Goal: Information Seeking & Learning: Understand process/instructions

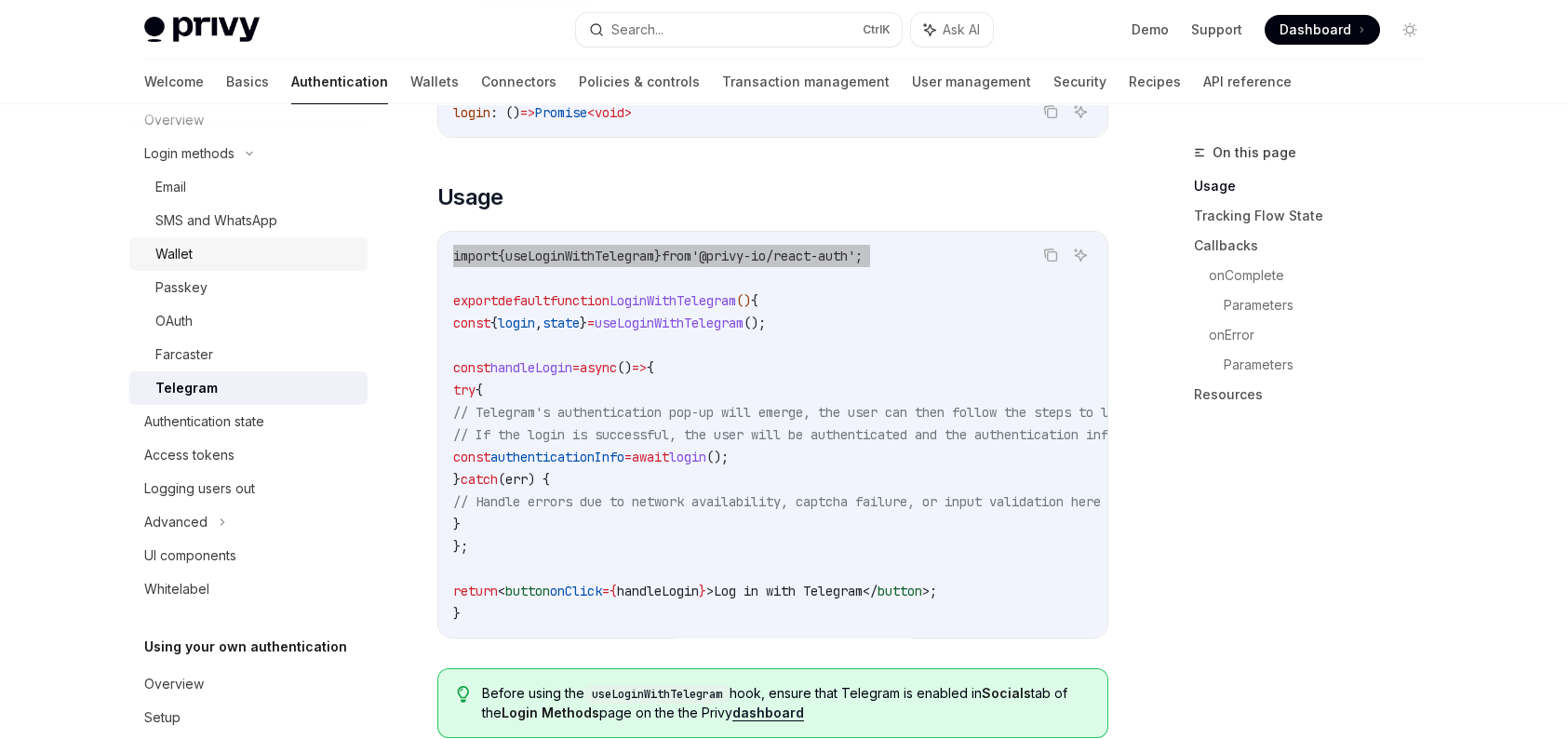
scroll to position [191, 0]
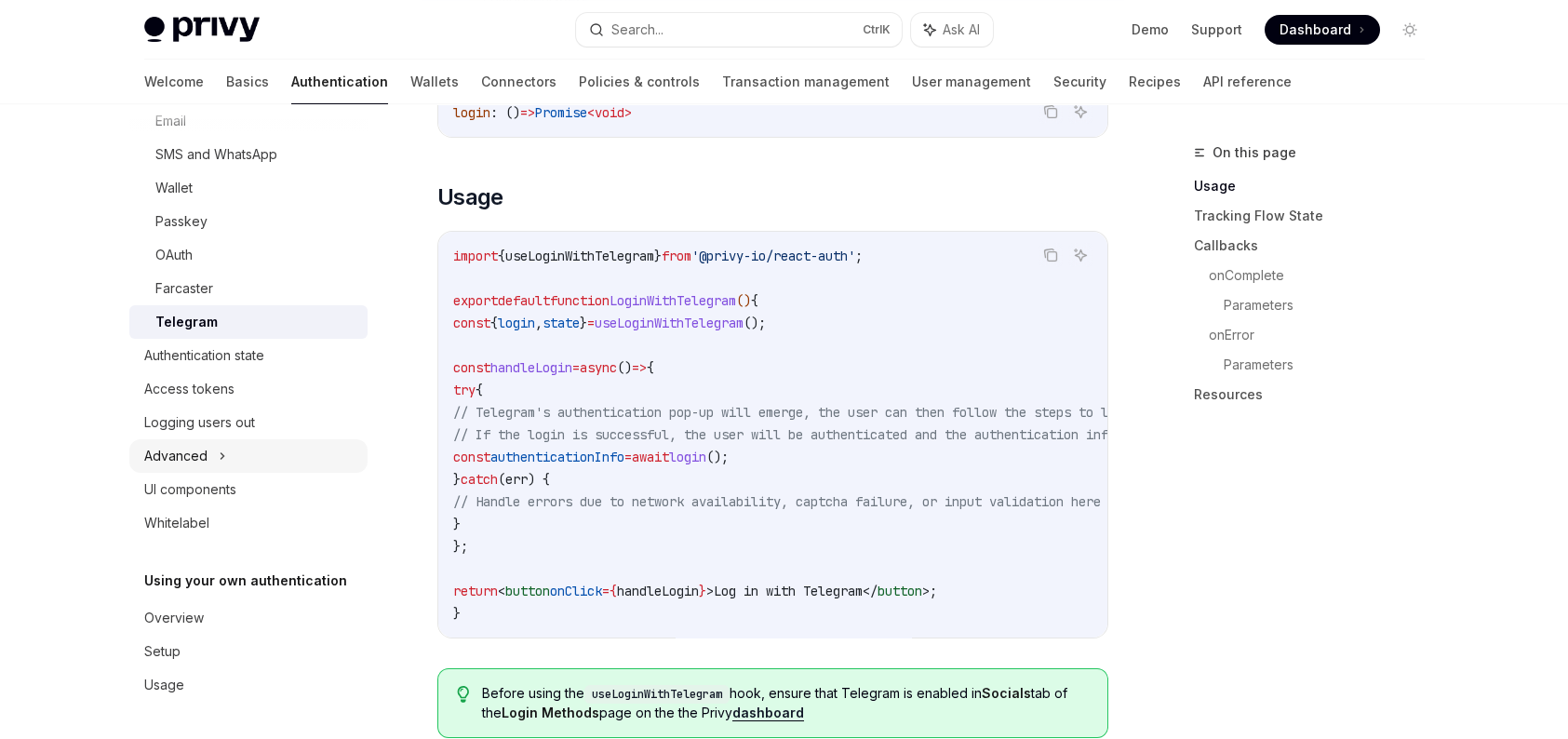
click at [249, 442] on div "Advanced" at bounding box center [249, 456] width 238 height 34
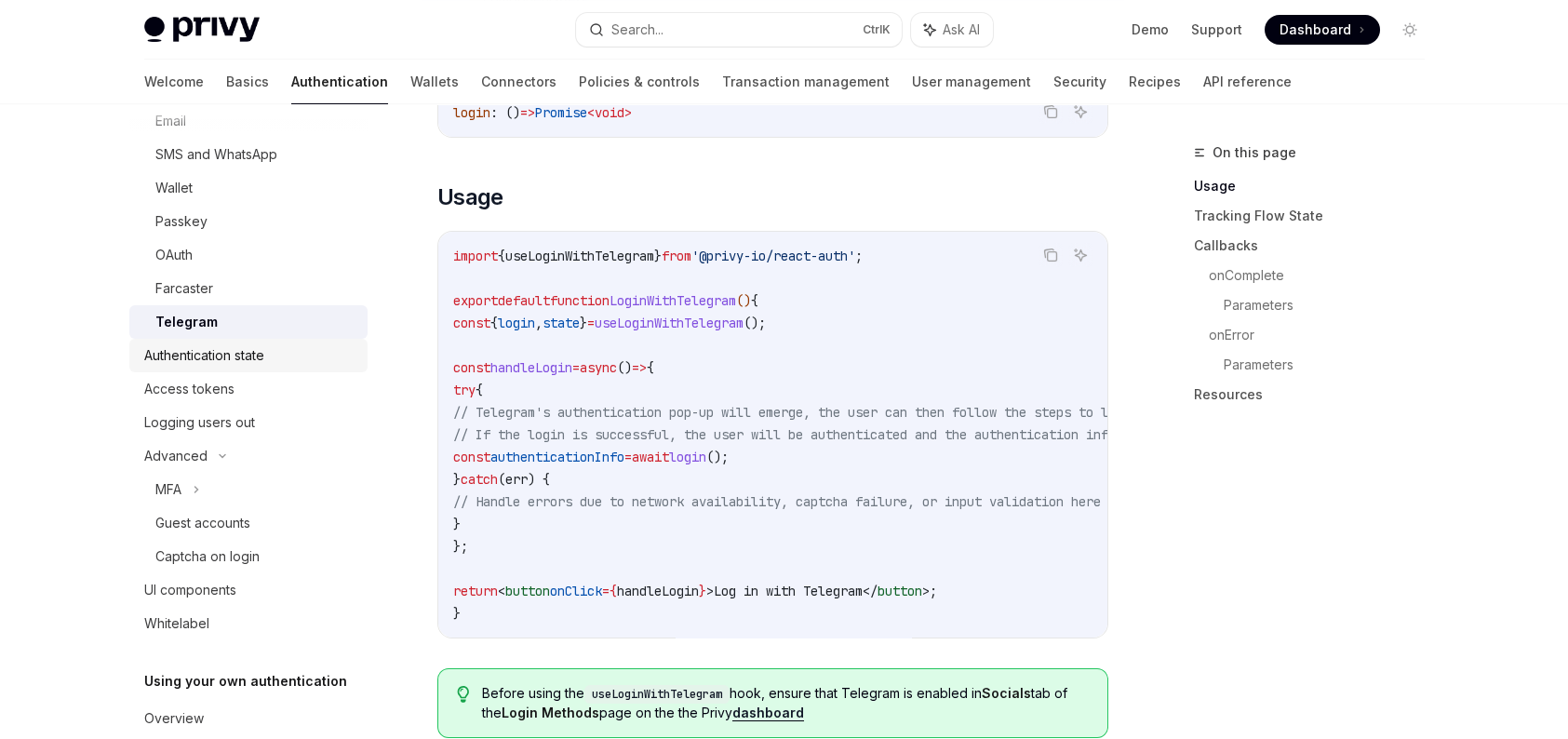
click at [244, 367] on link "Authentication state" at bounding box center [249, 355] width 238 height 34
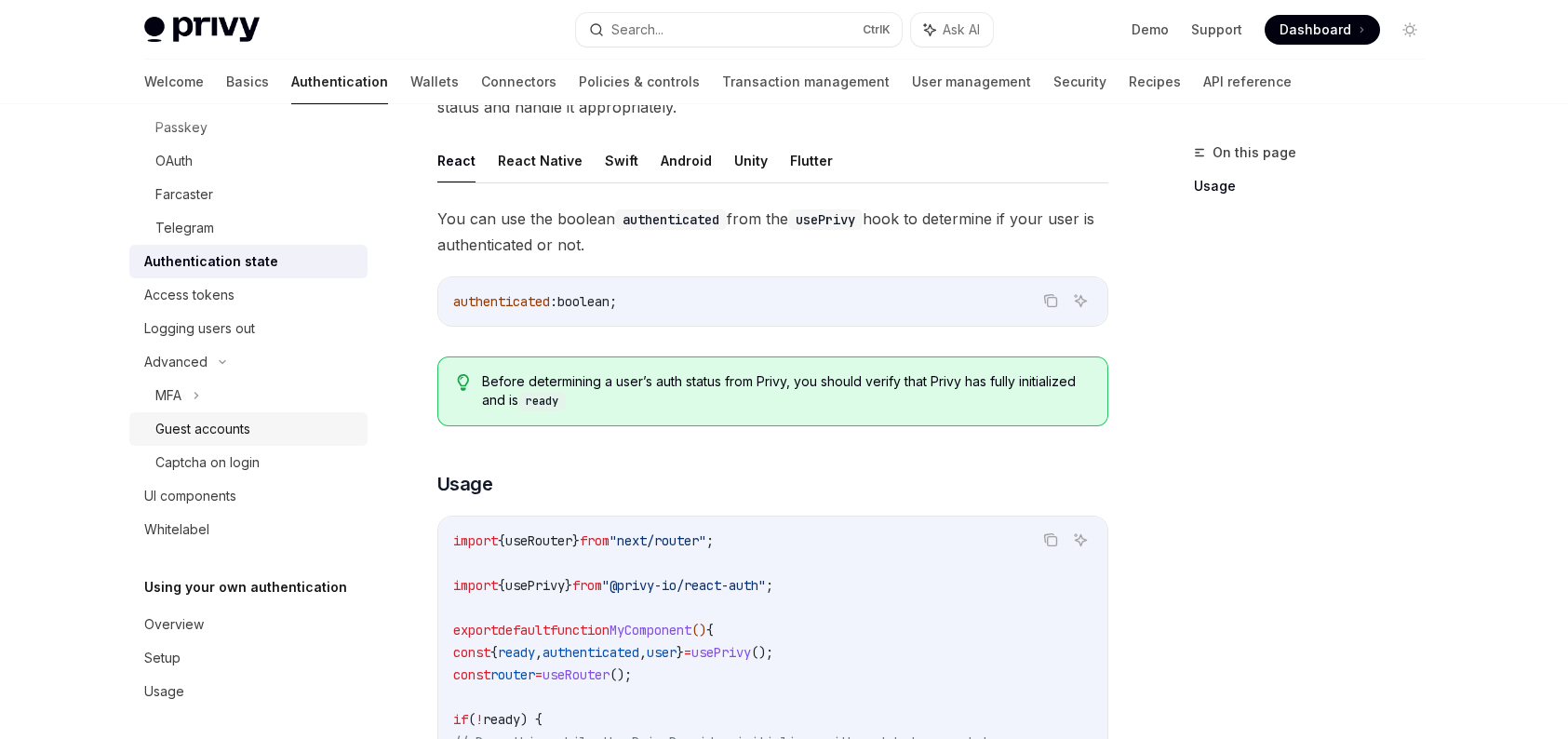
scroll to position [292, 0]
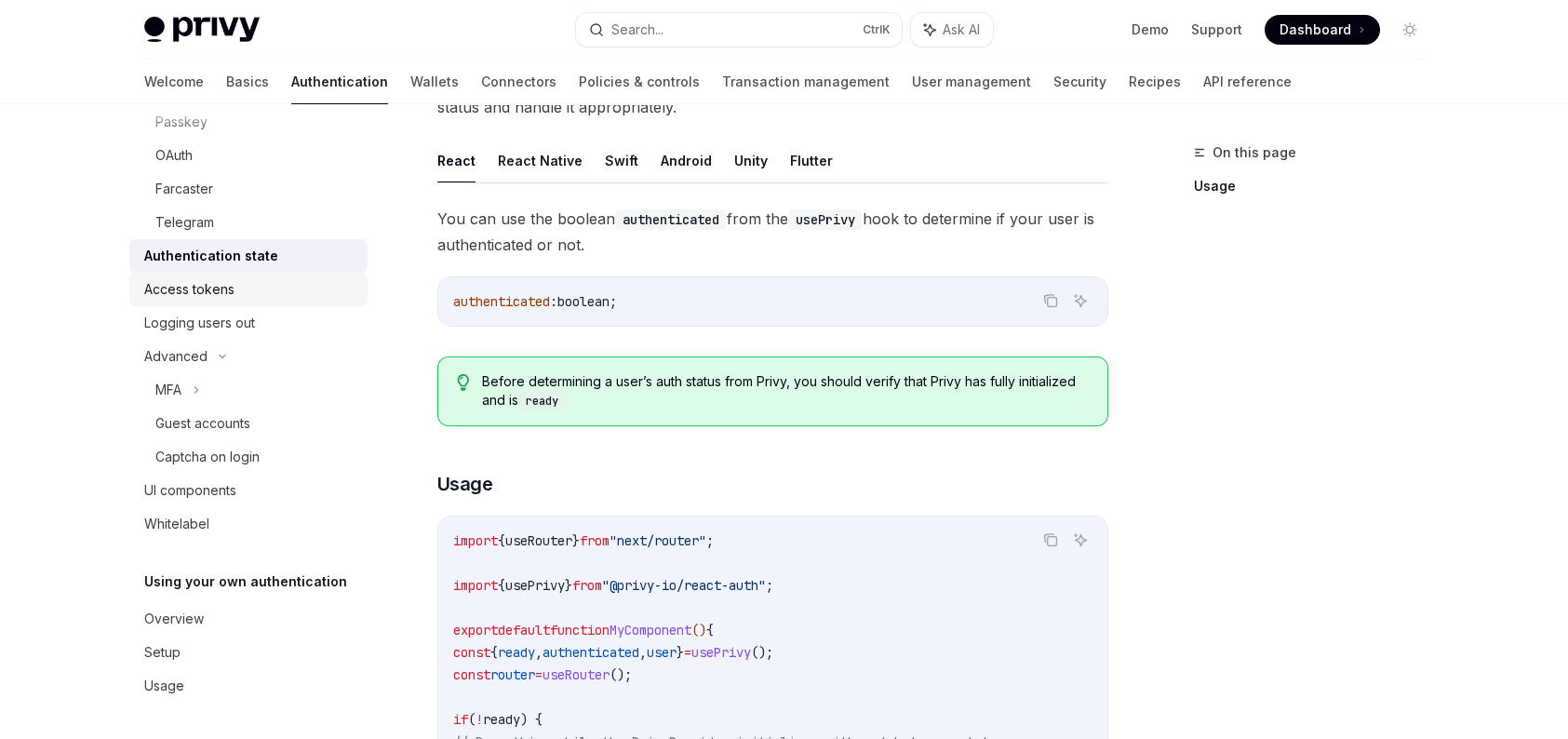
click at [221, 283] on div "Access tokens" at bounding box center [189, 290] width 90 height 23
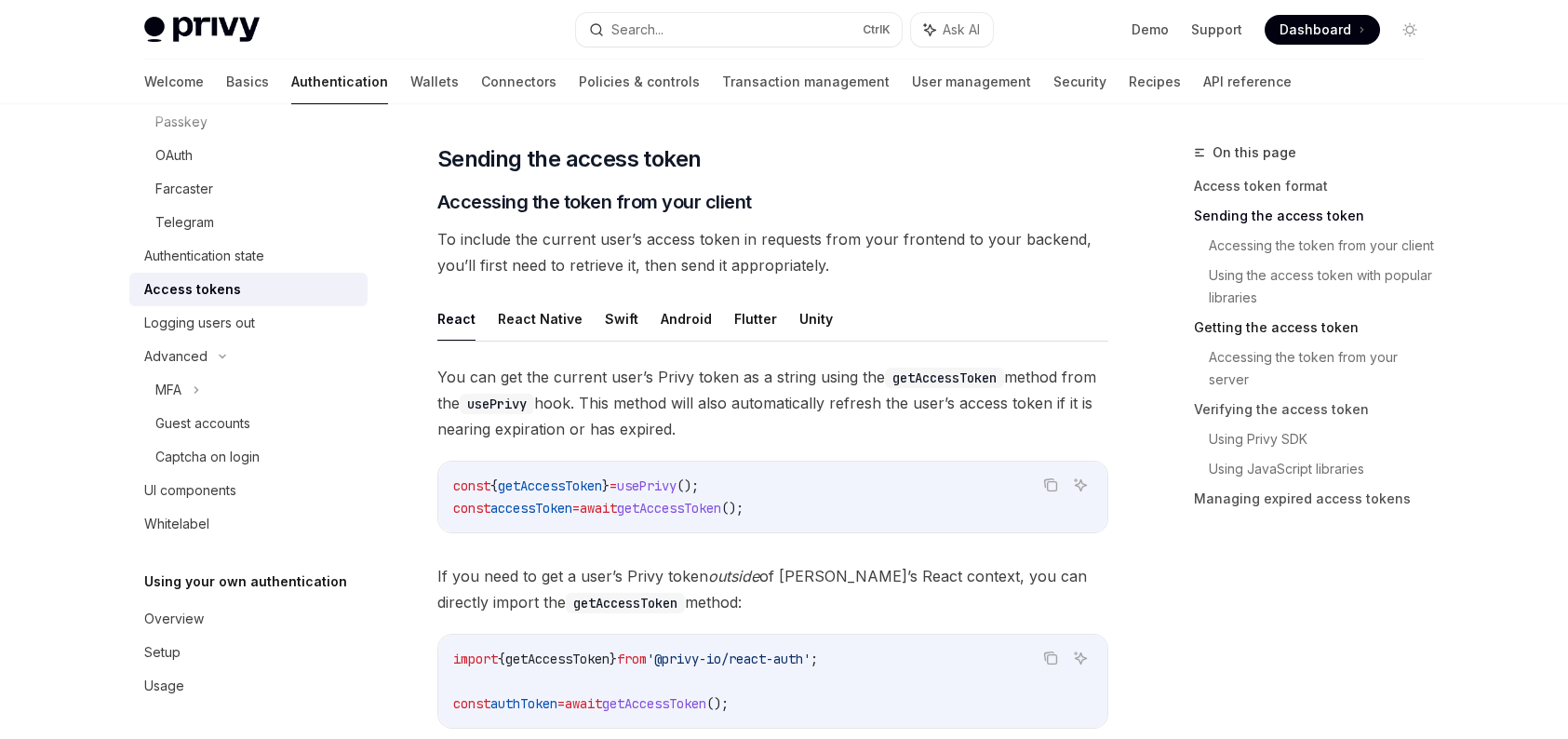
scroll to position [745, 0]
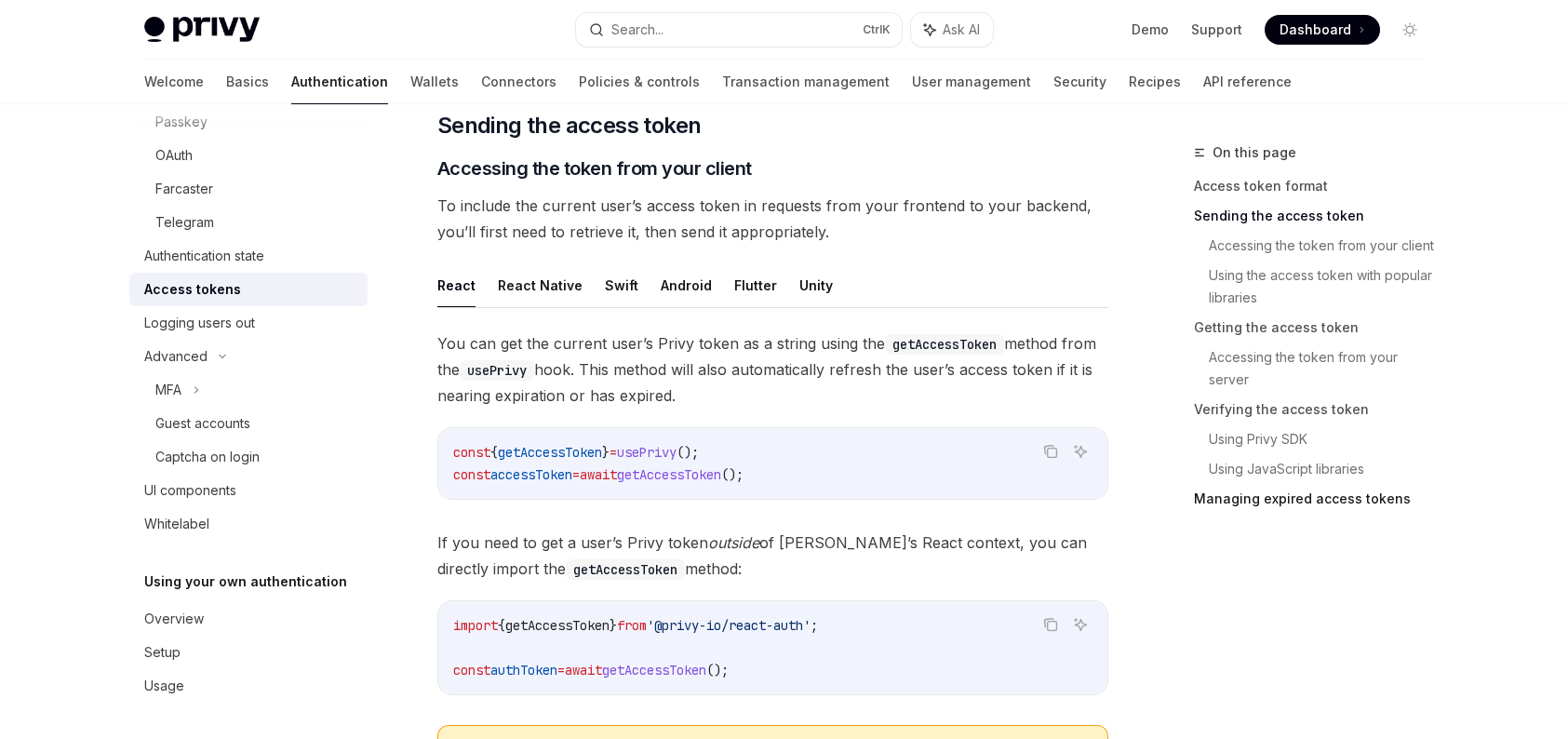
click at [1259, 507] on link "Managing expired access tokens" at bounding box center [1317, 499] width 246 height 30
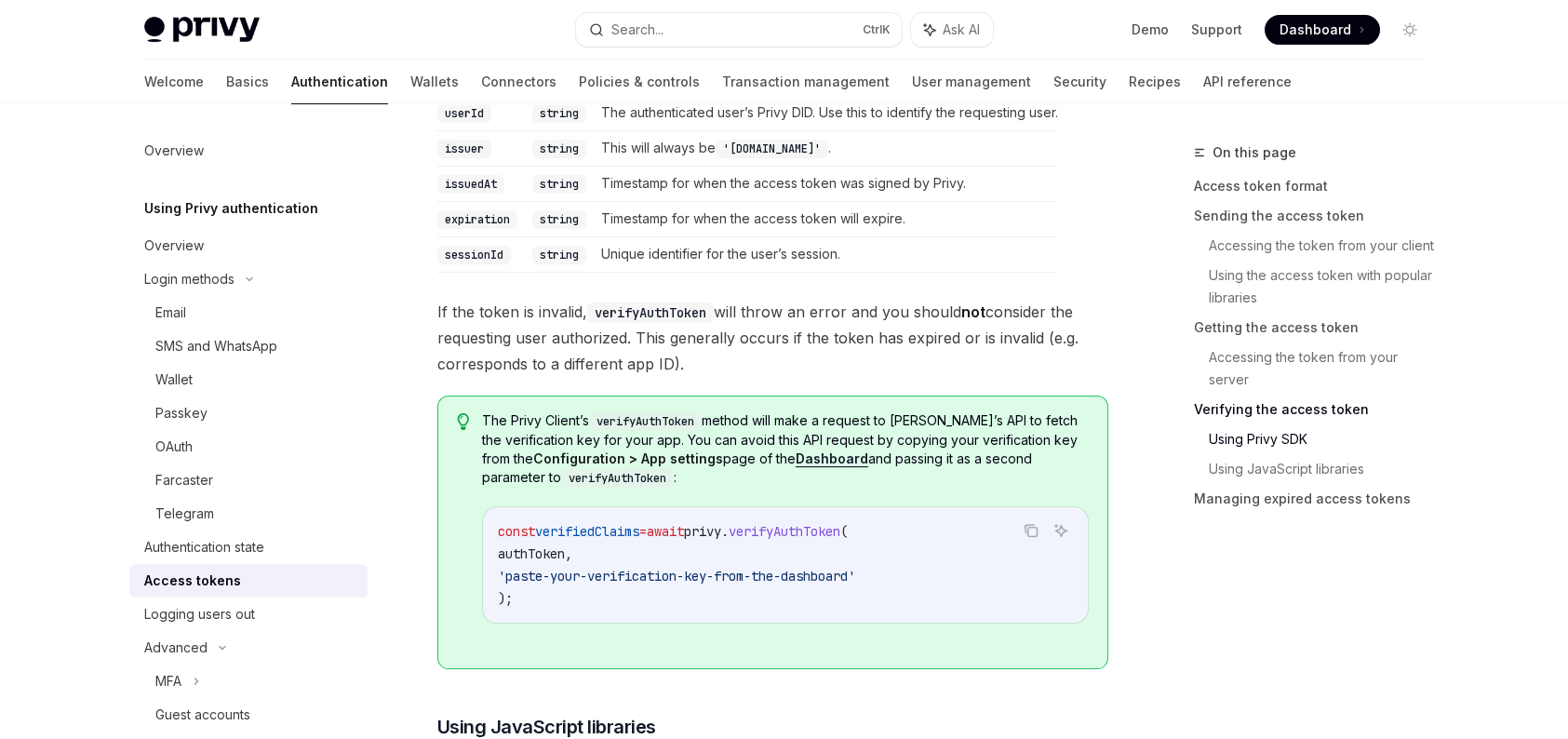
click at [930, 330] on span "If the token is invalid, verifyAuthToken will throw an error and you should not…" at bounding box center [772, 337] width 671 height 78
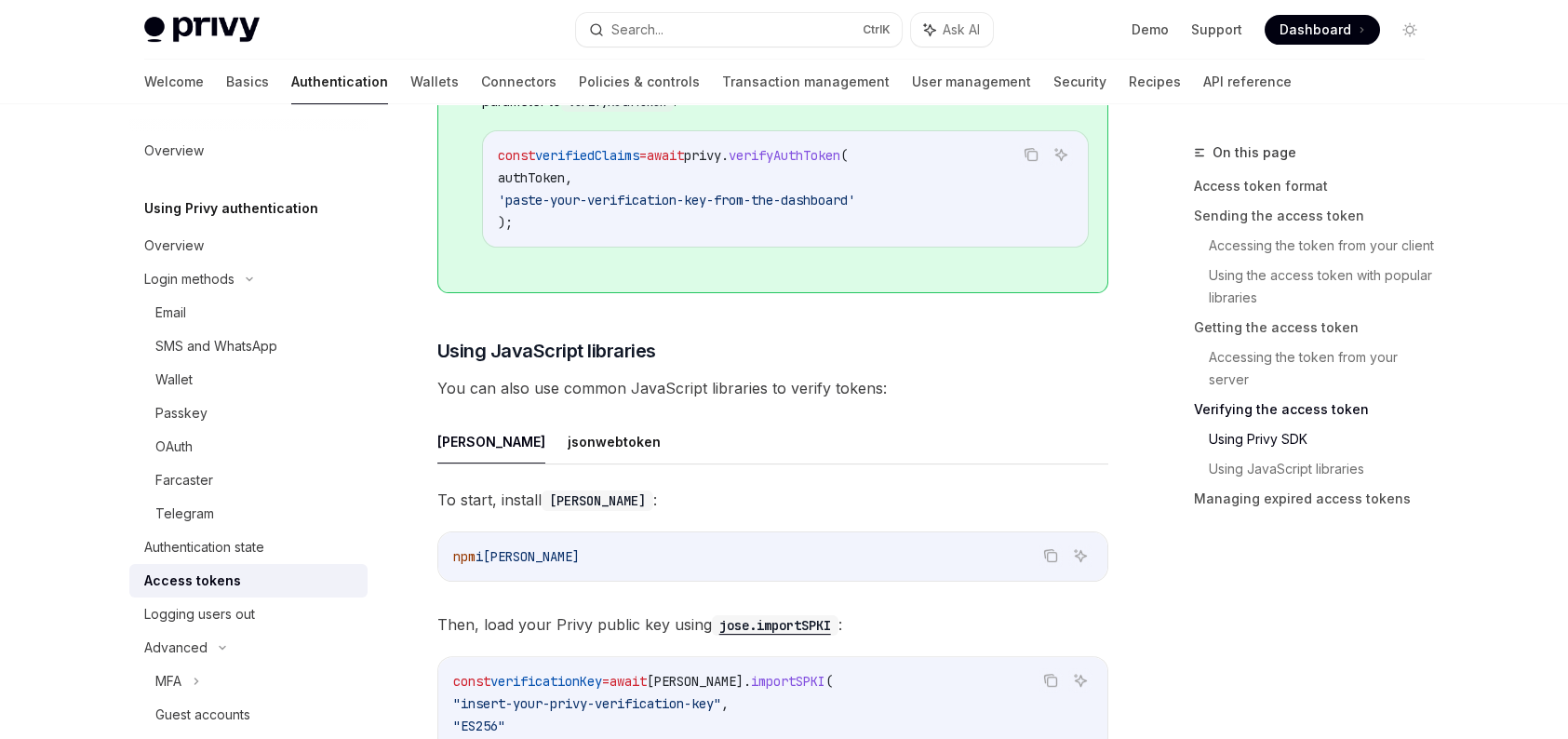
scroll to position [3686, 0]
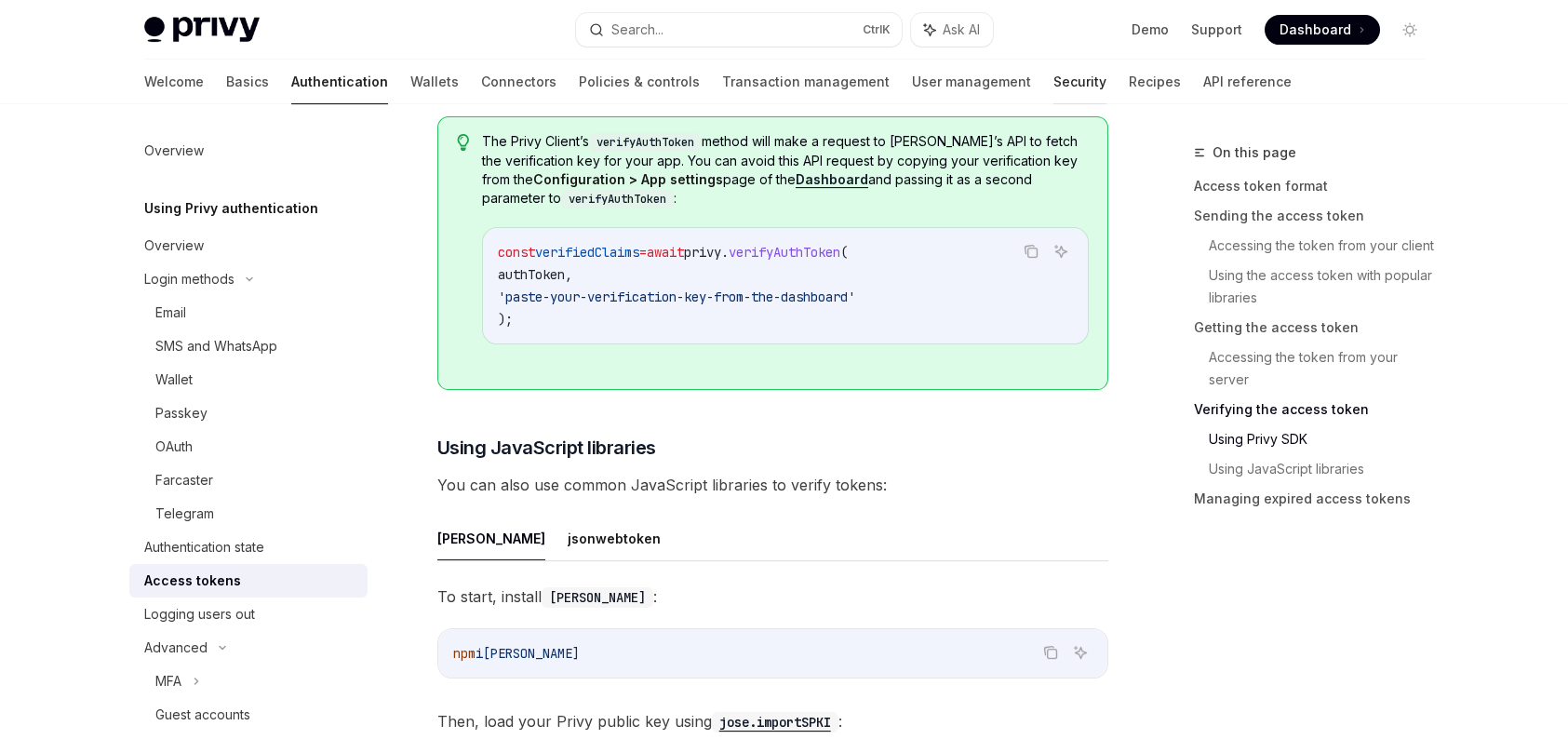
click at [1053, 80] on link "Security" at bounding box center [1079, 82] width 53 height 45
type textarea "*"
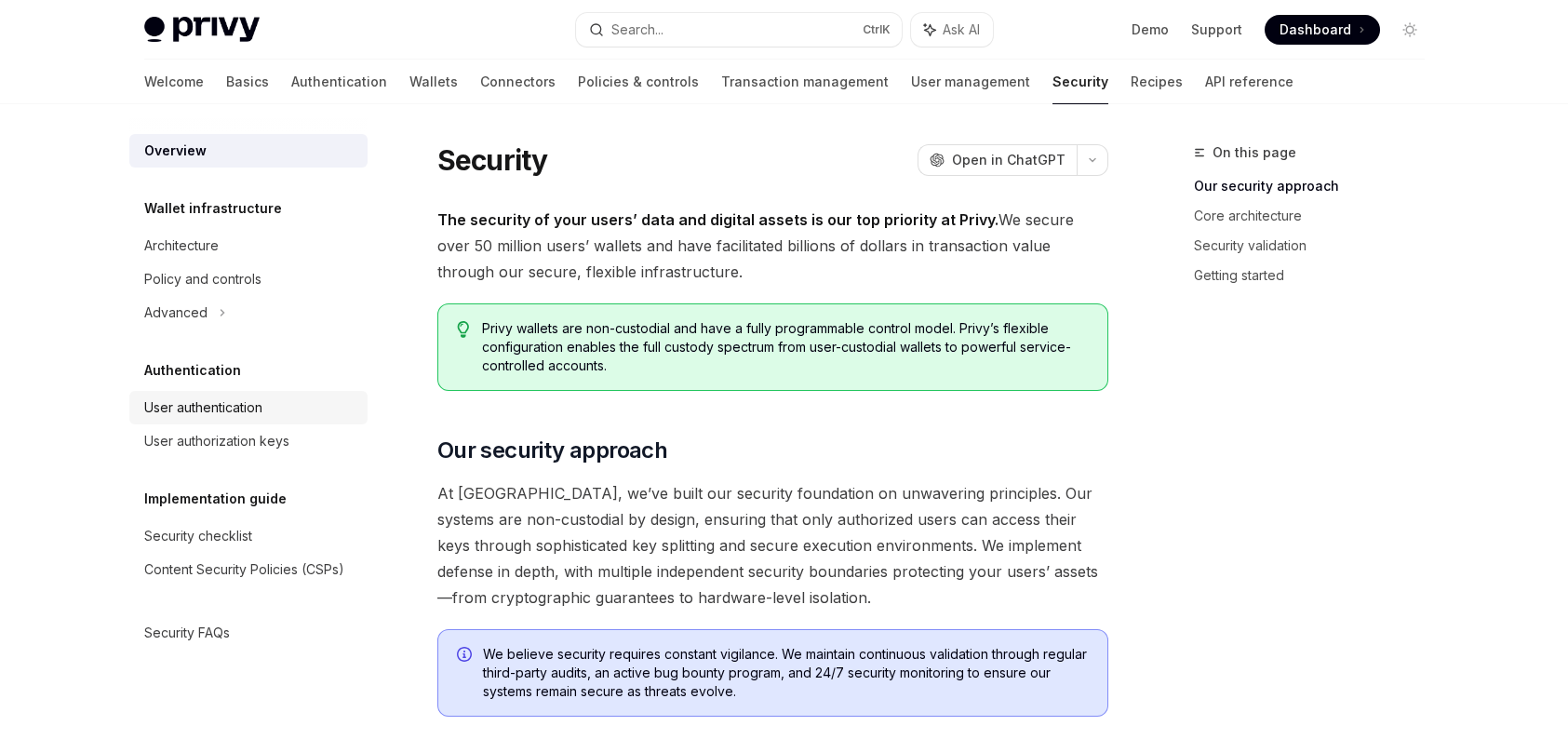
click at [268, 411] on div "User authentication" at bounding box center [250, 408] width 212 height 23
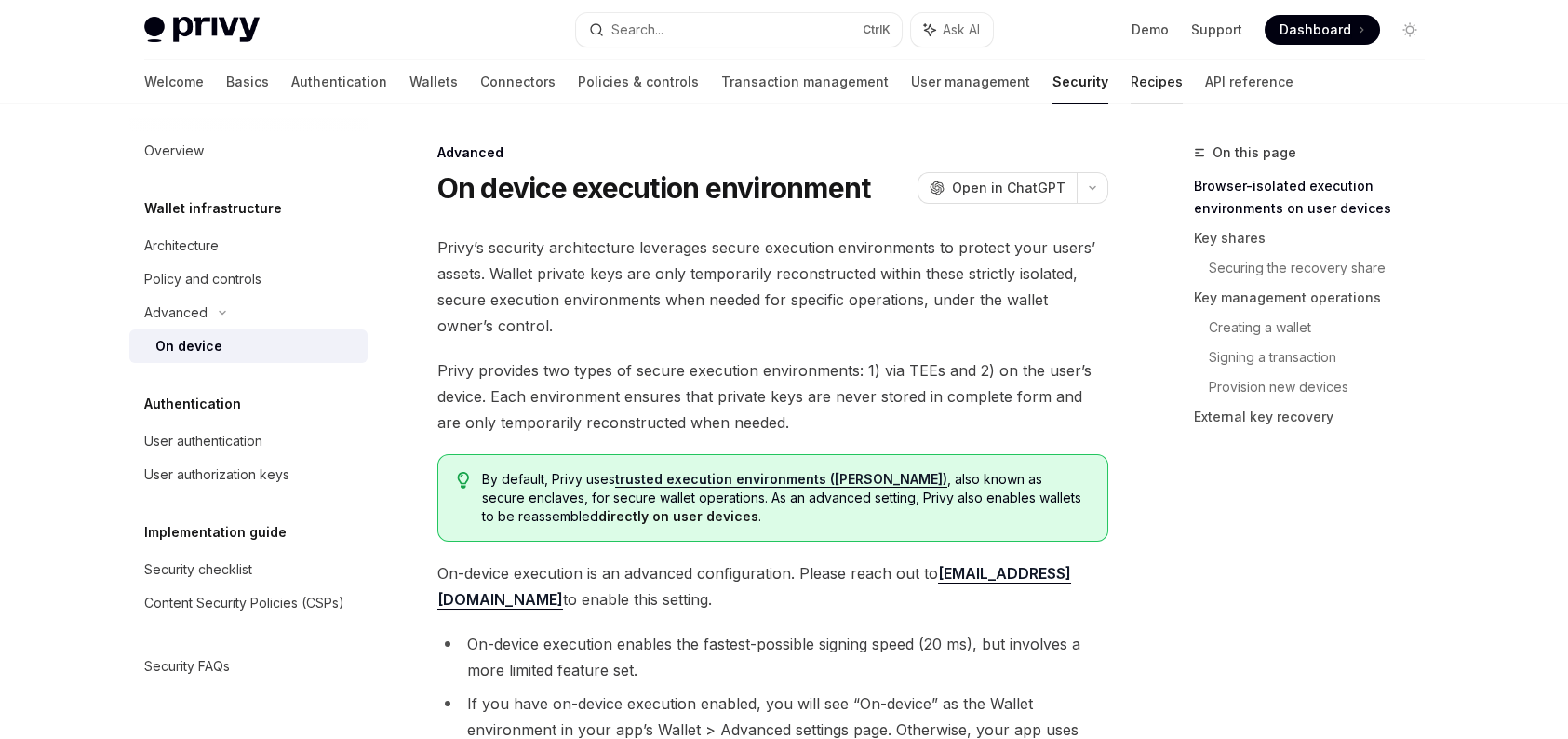
click at [1130, 90] on link "Recipes" at bounding box center [1156, 82] width 53 height 45
type textarea "*"
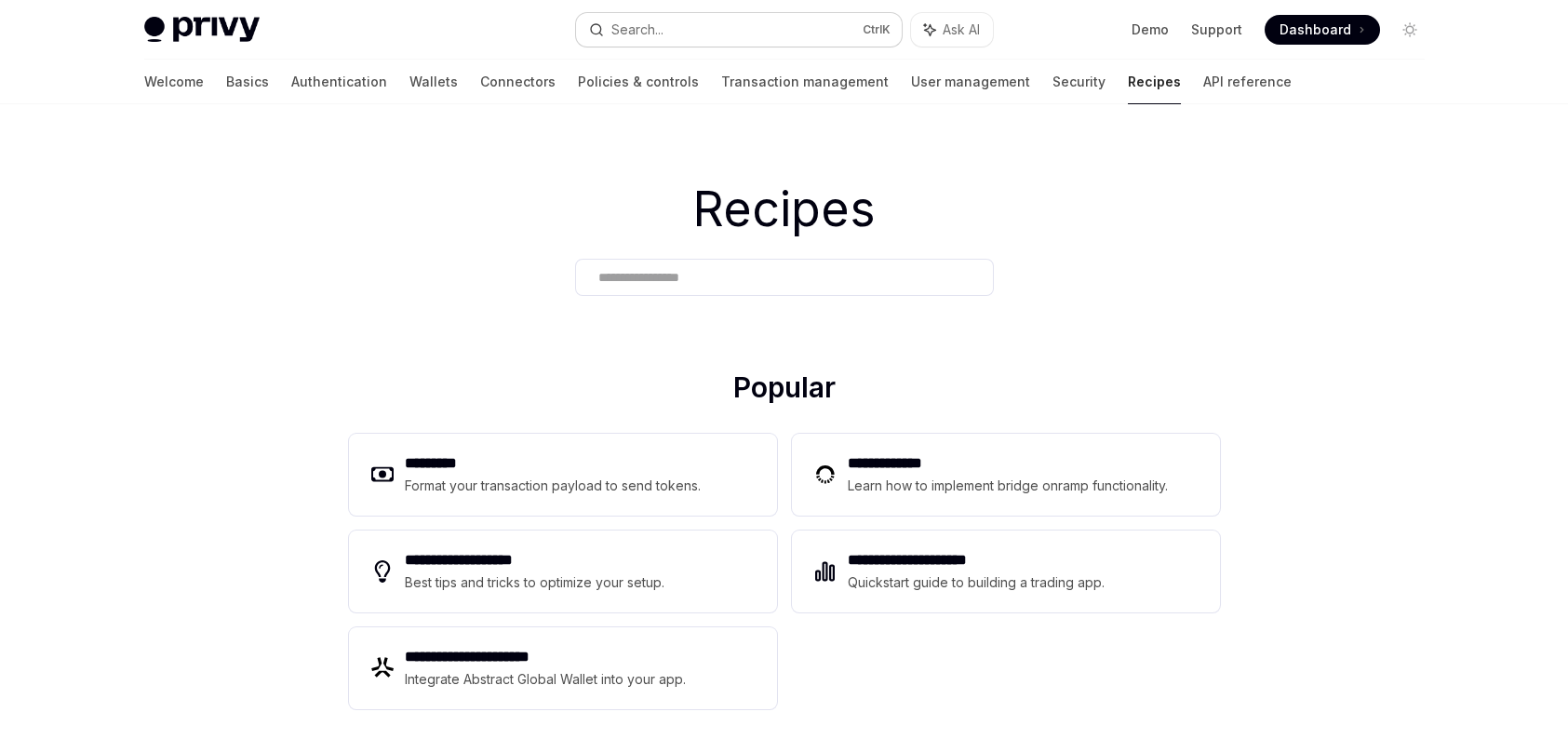
click at [621, 23] on div "Search..." at bounding box center [638, 30] width 53 height 23
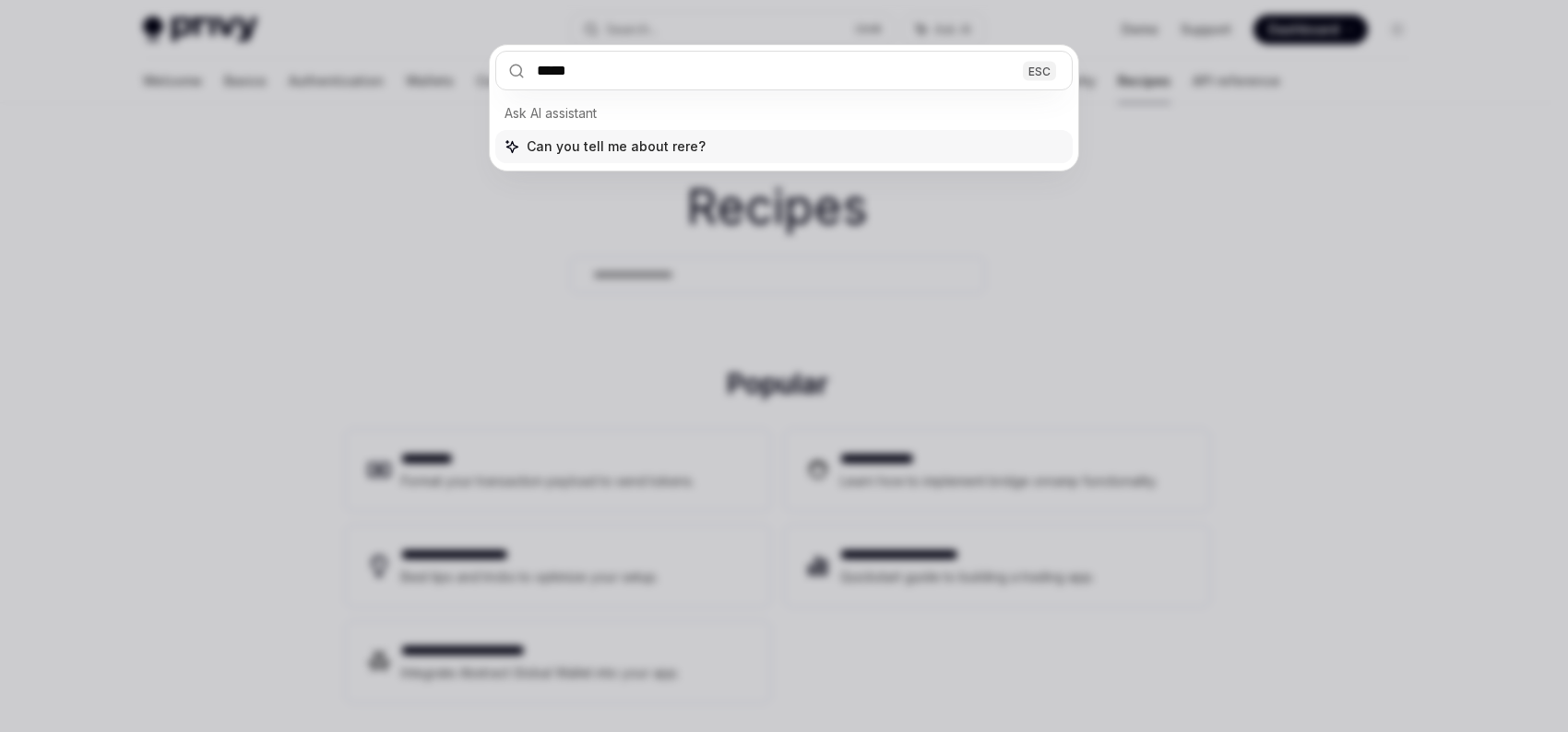
type input "******"
type input "*******"
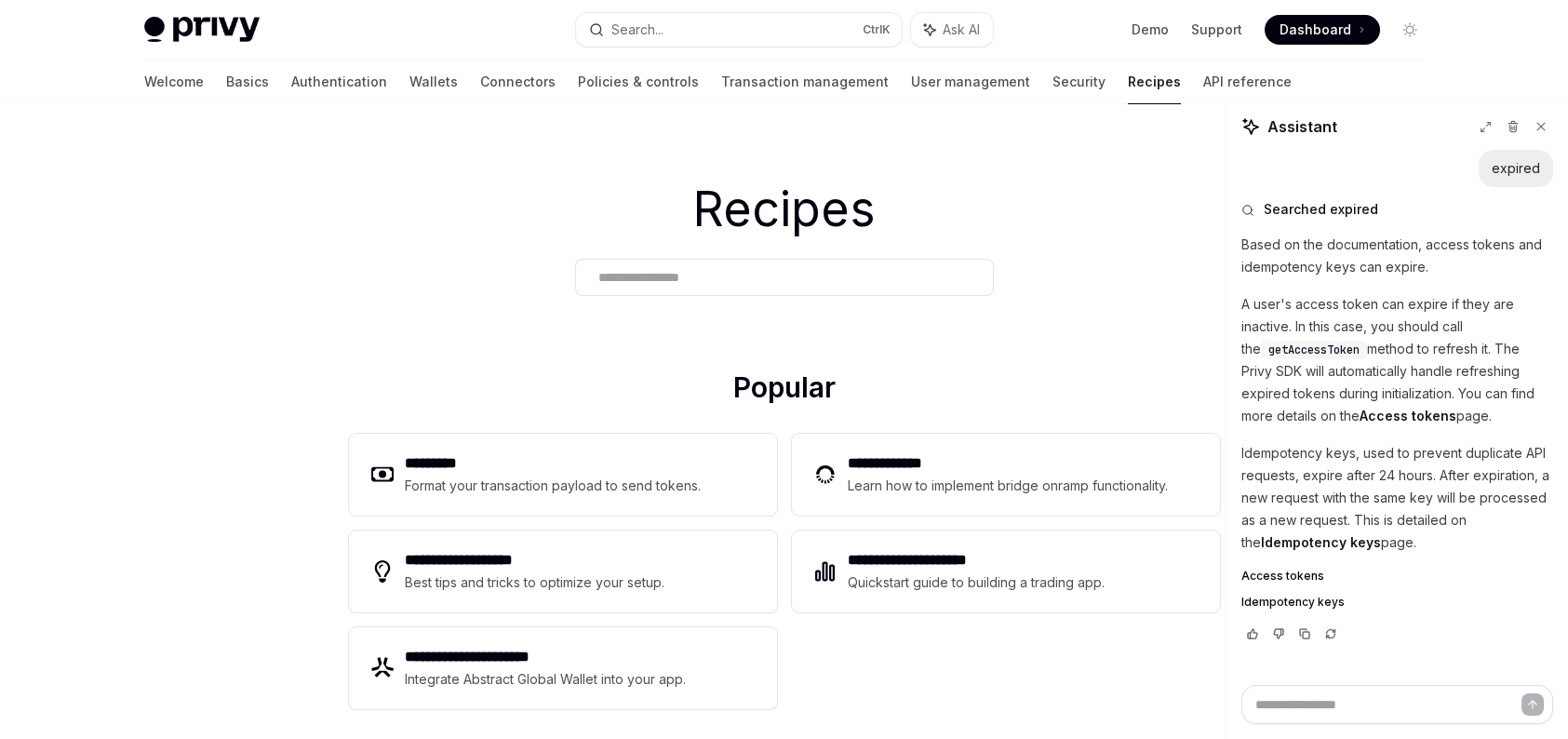
click at [1360, 416] on strong "Access tokens" at bounding box center [1408, 415] width 97 height 16
click at [1278, 568] on span "Access tokens" at bounding box center [1283, 576] width 83 height 15
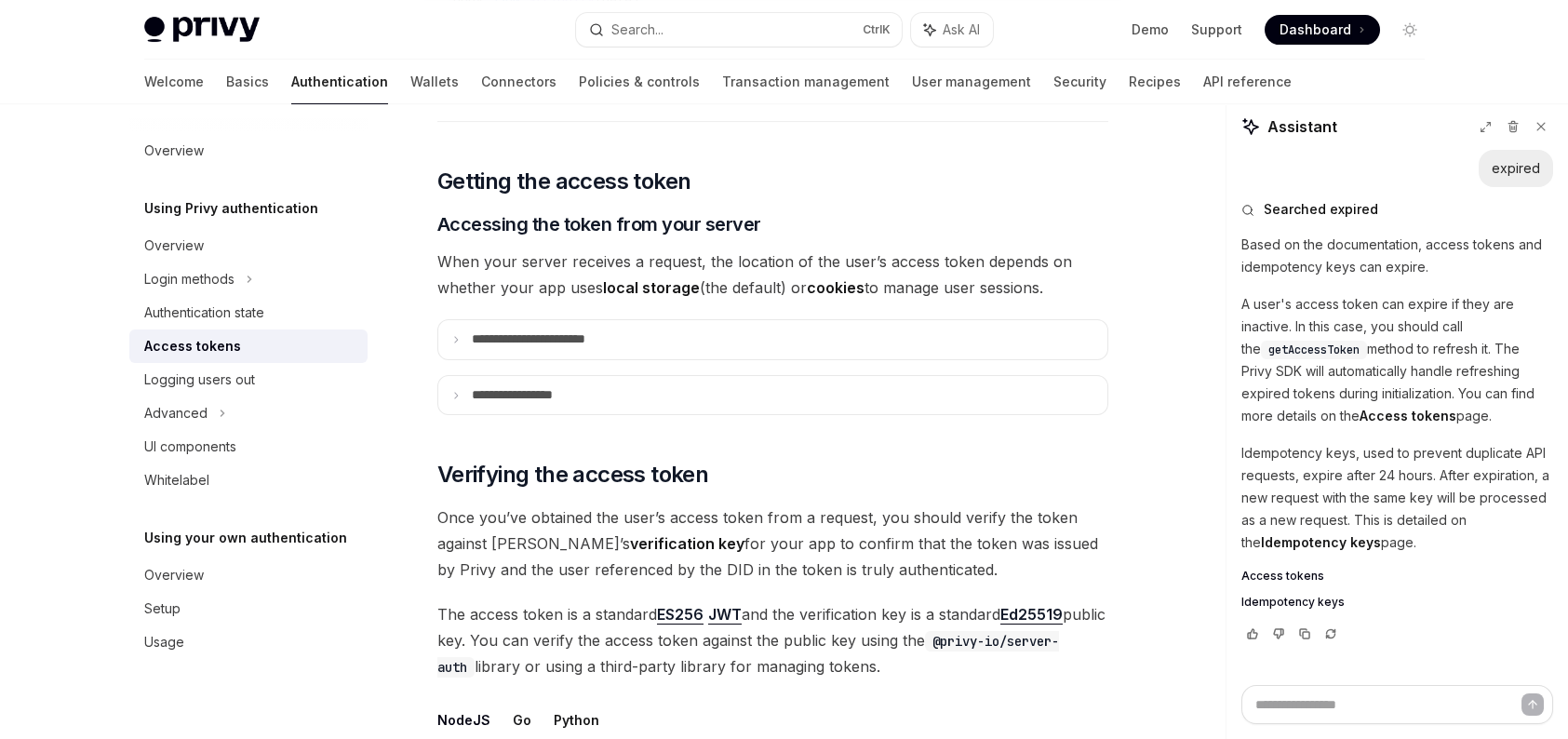
scroll to position [2326, 0]
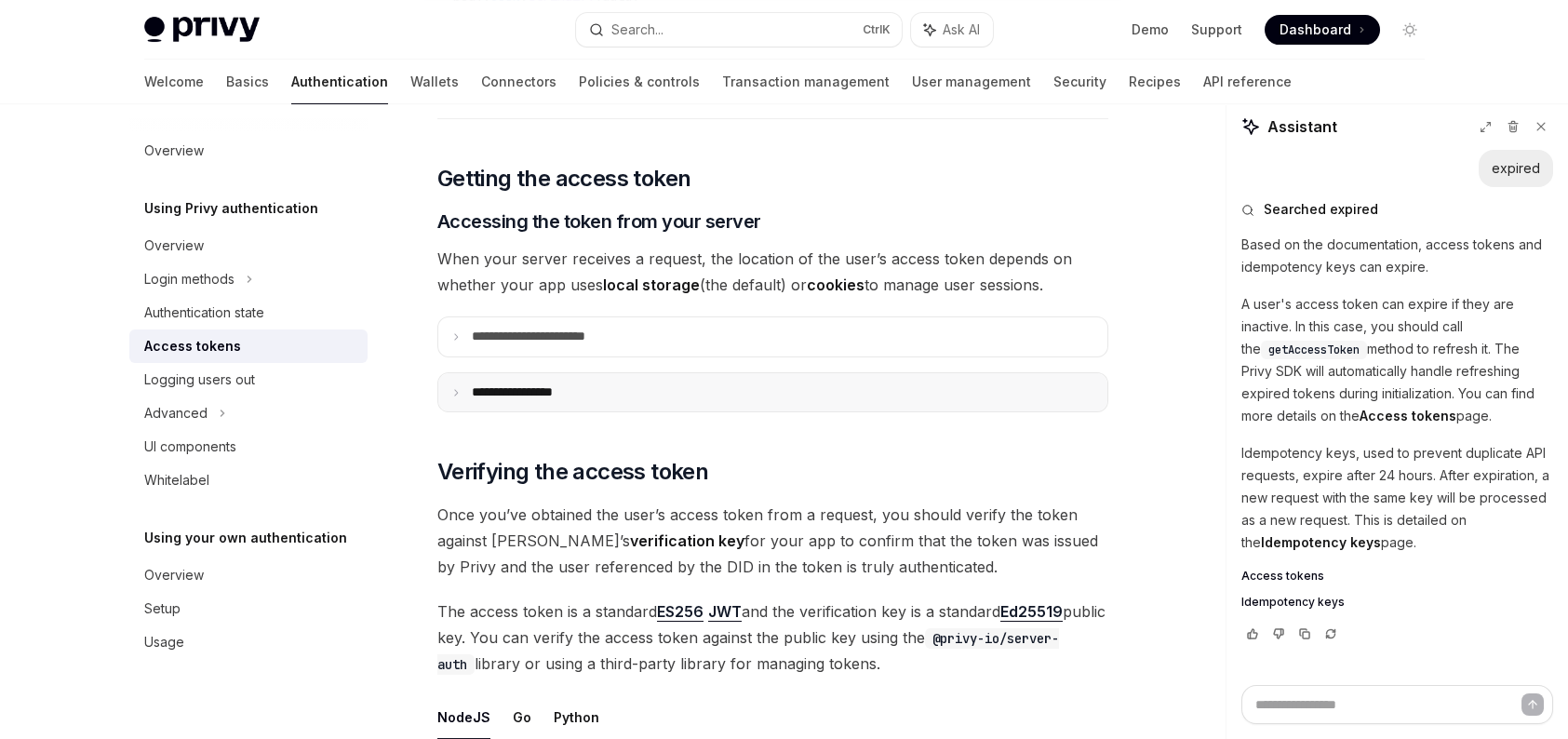
click at [656, 400] on summary "**********" at bounding box center [772, 392] width 669 height 38
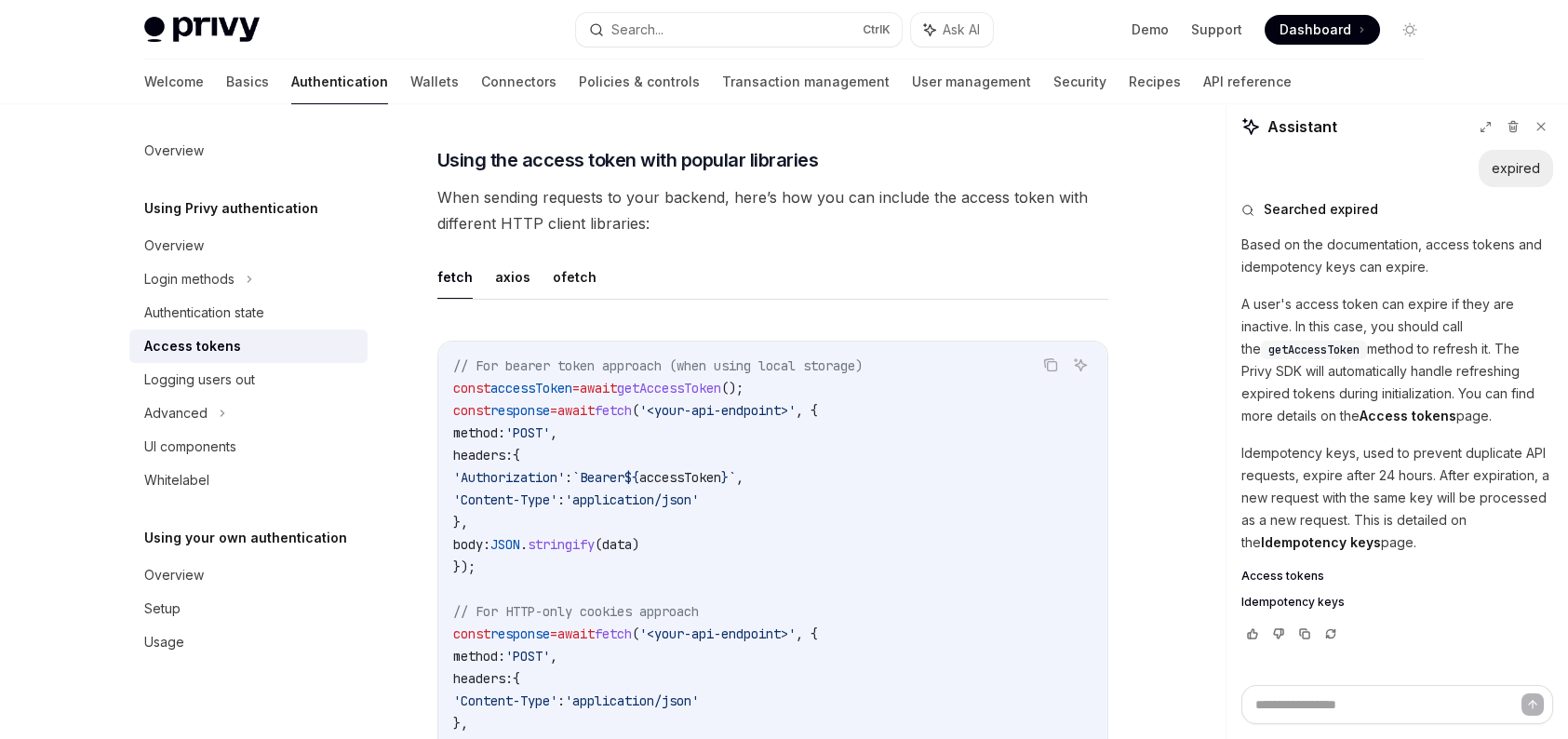
scroll to position [1582, 0]
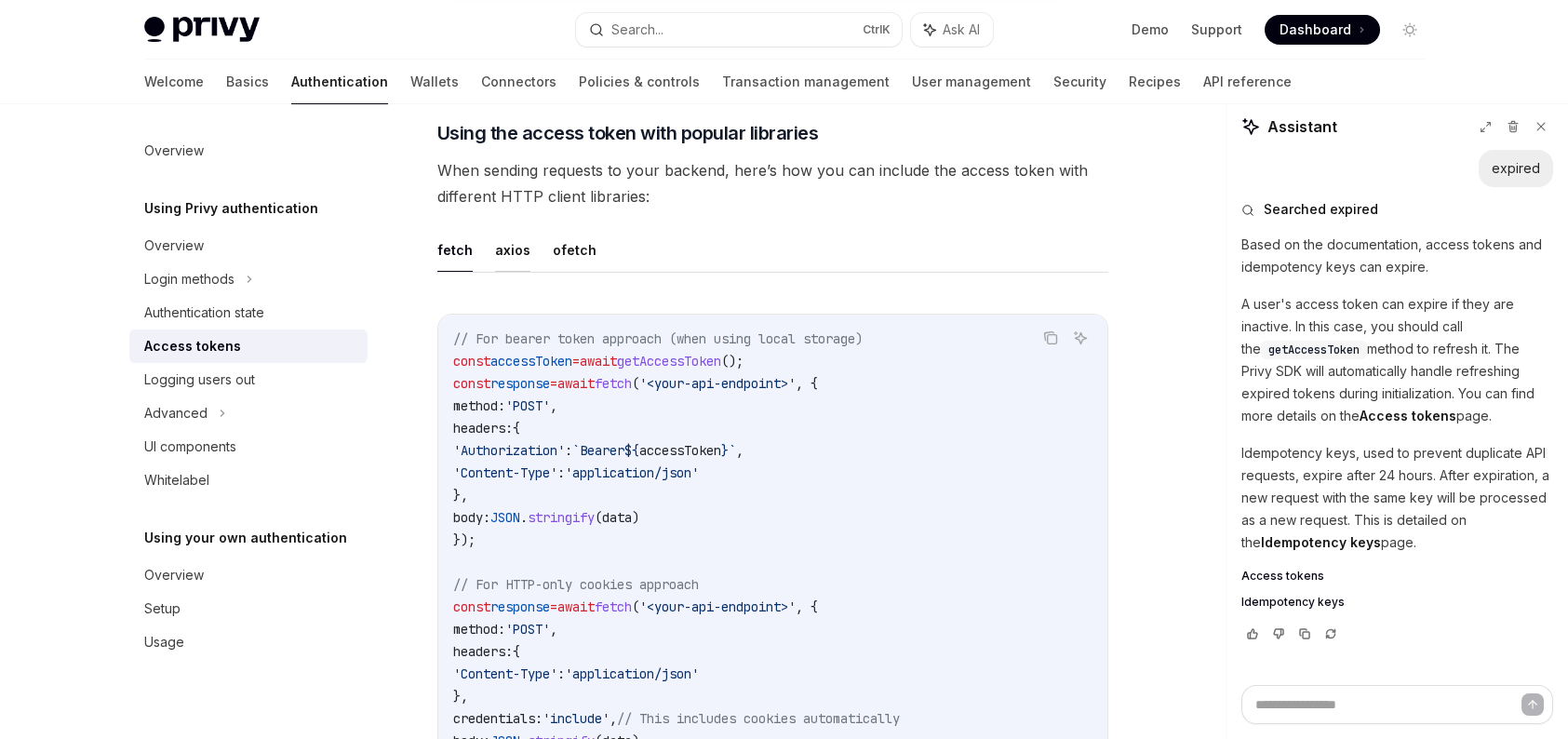
click at [504, 250] on button "axios" at bounding box center [513, 249] width 36 height 44
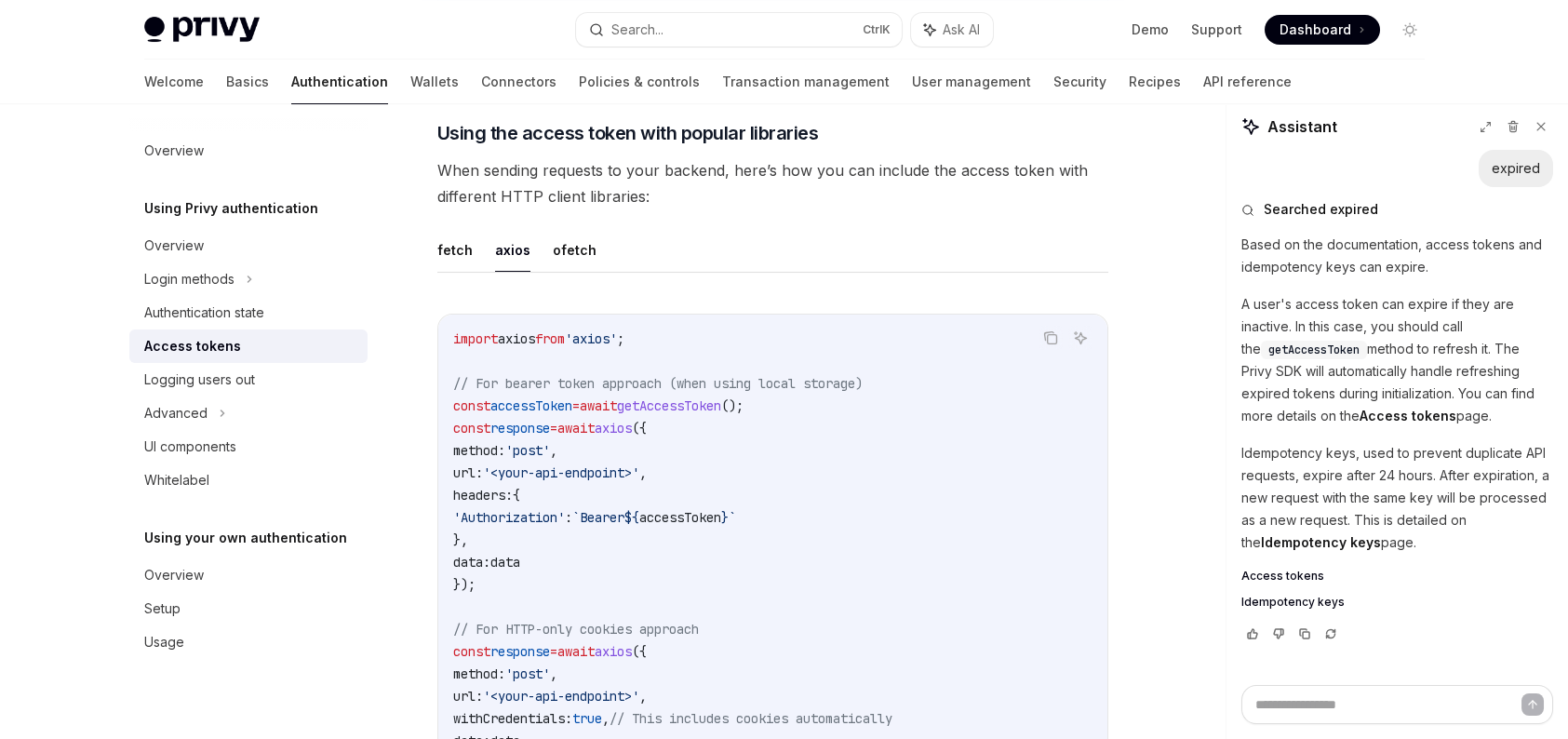
type textarea "*"
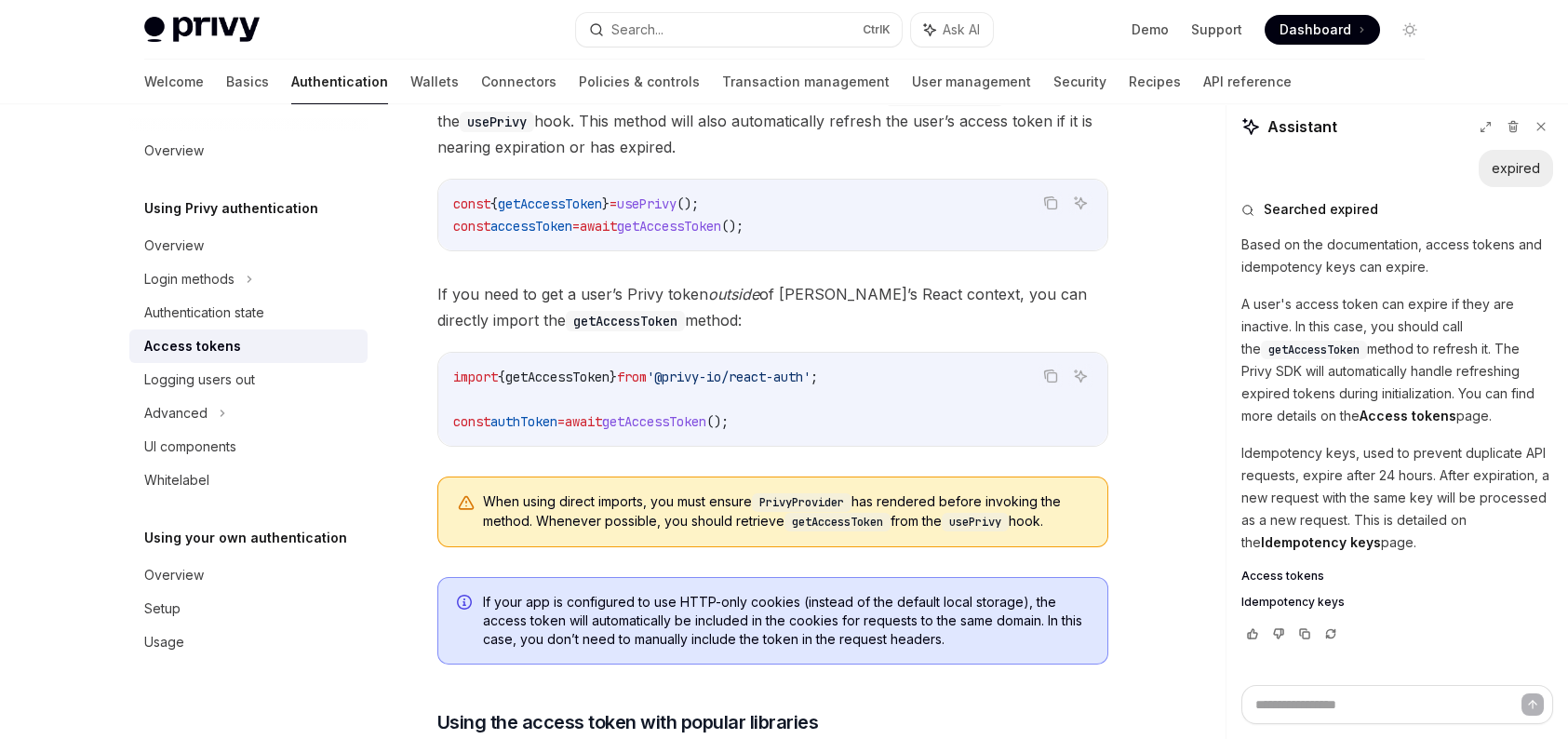
scroll to position [1023, 0]
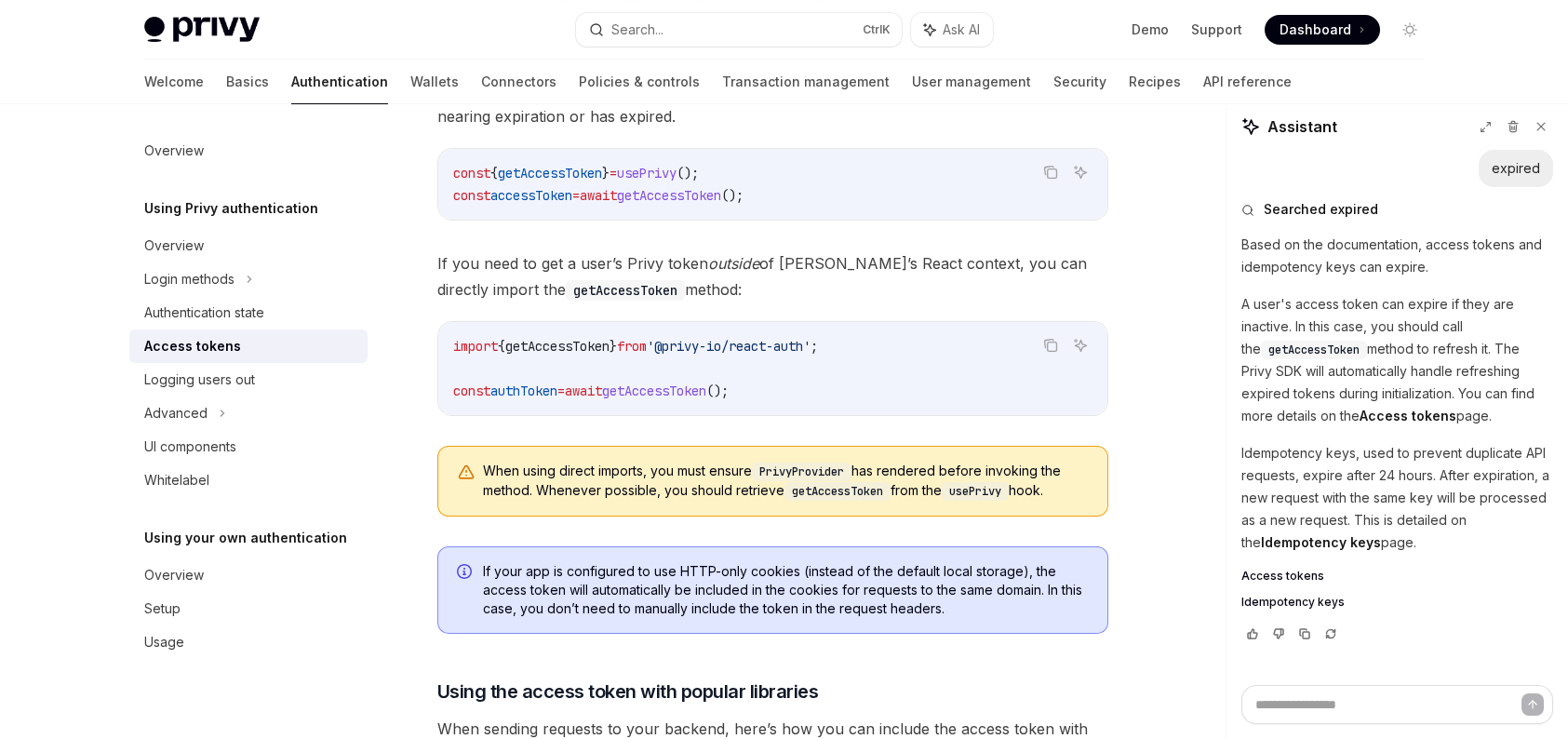
click at [775, 341] on span "'@privy-io/react-auth'" at bounding box center [729, 346] width 164 height 17
copy code "import { getAccessToken } from '@privy-io/react-auth' ;"
